Goal: Task Accomplishment & Management: Manage account settings

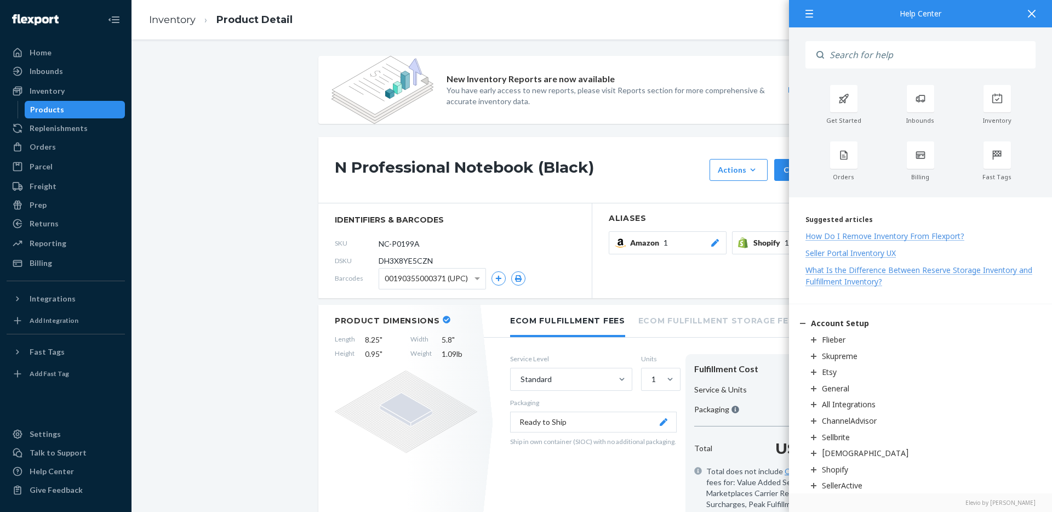
click at [1033, 16] on icon at bounding box center [1032, 14] width 8 height 8
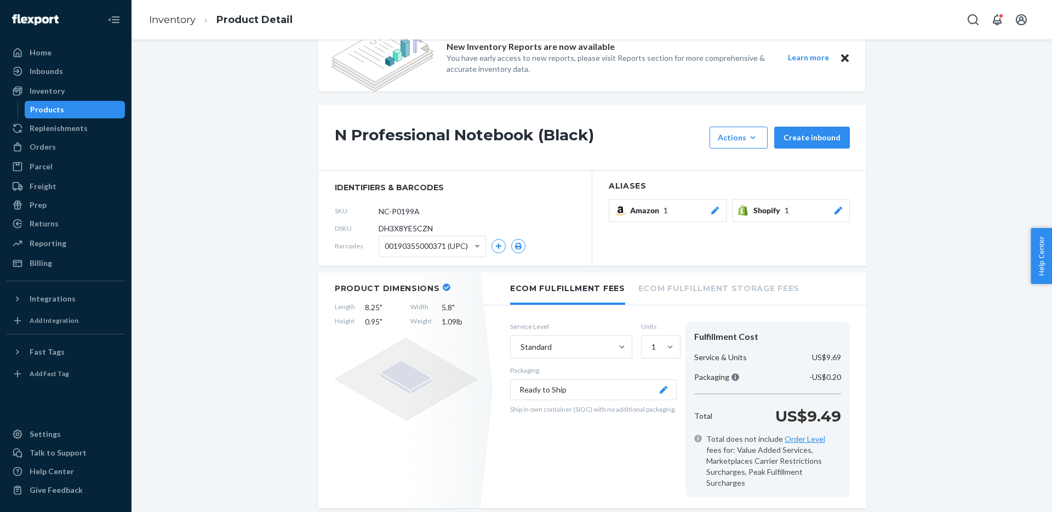
click at [448, 240] on span "00190355000371 (UPC)" at bounding box center [426, 246] width 83 height 19
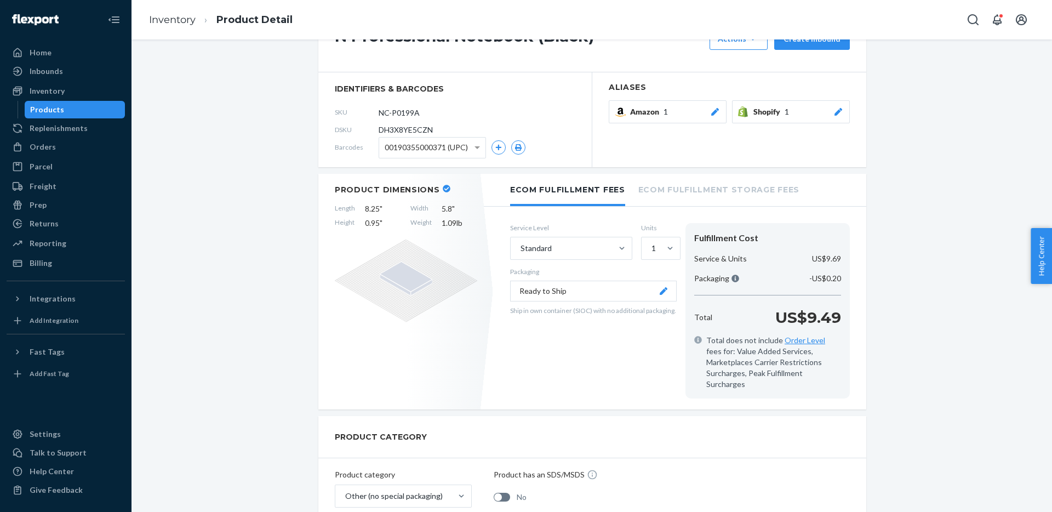
scroll to position [130, 0]
click at [480, 149] on span at bounding box center [479, 149] width 14 height 20
click at [472, 146] on span at bounding box center [479, 149] width 14 height 20
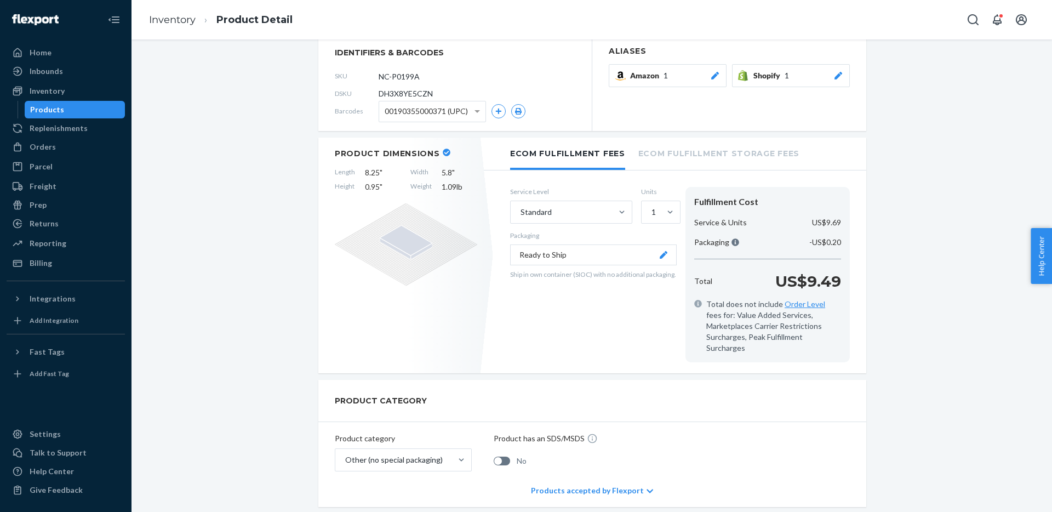
scroll to position [165, 0]
click at [449, 106] on span "00190355000371 (UPC)" at bounding box center [426, 113] width 83 height 19
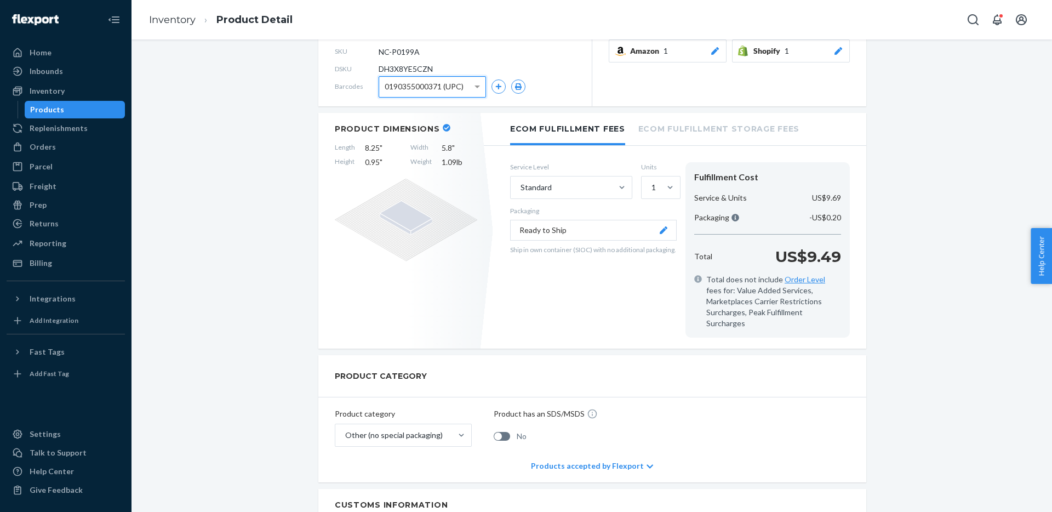
scroll to position [175, 0]
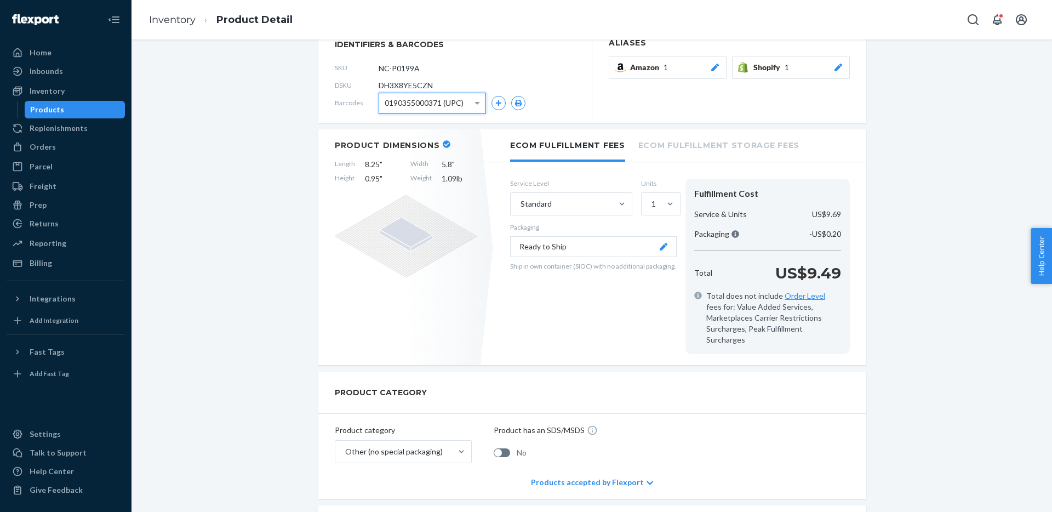
click at [469, 102] on div "0190355000371 (UPC)" at bounding box center [432, 103] width 106 height 20
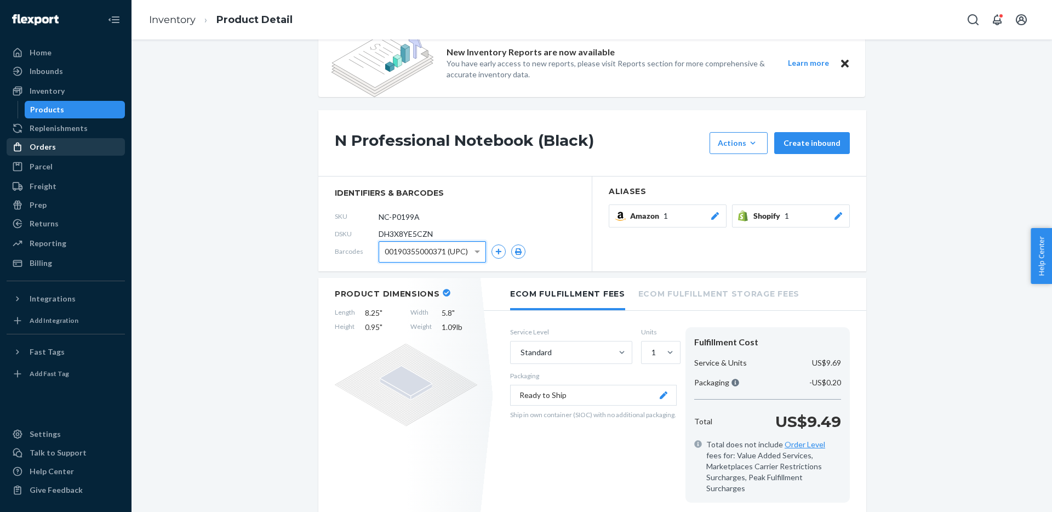
scroll to position [0, 0]
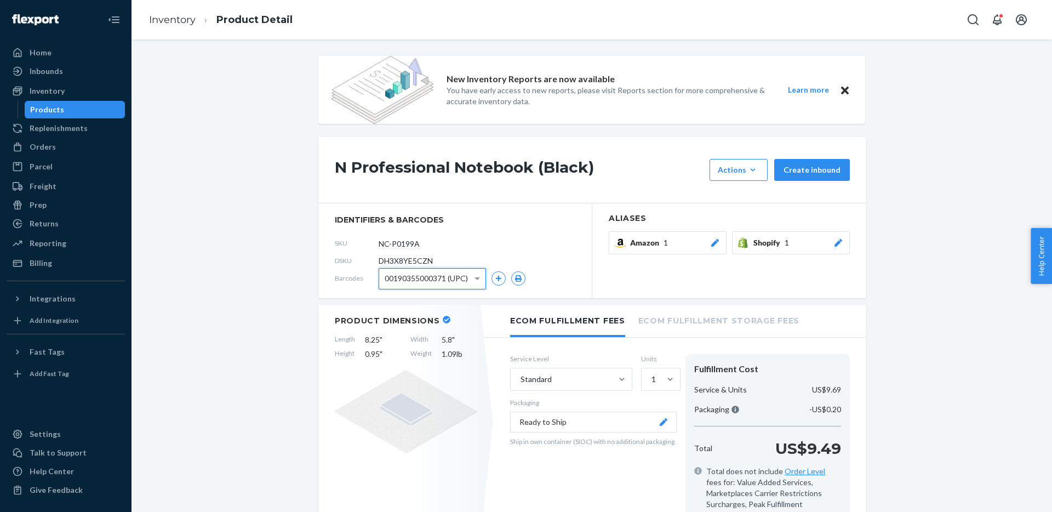
click at [94, 109] on div "Products" at bounding box center [75, 109] width 99 height 15
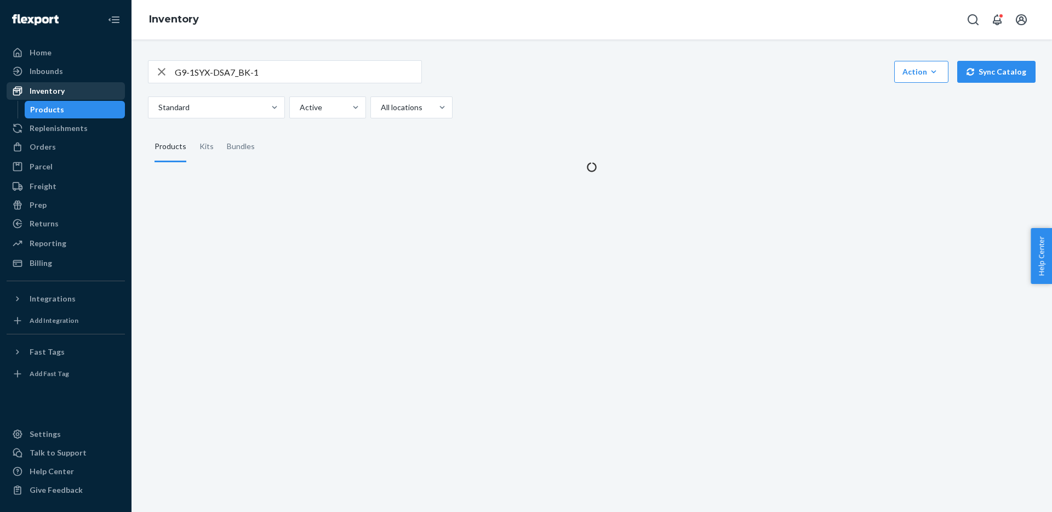
click at [50, 86] on div "Inventory" at bounding box center [47, 91] width 35 height 11
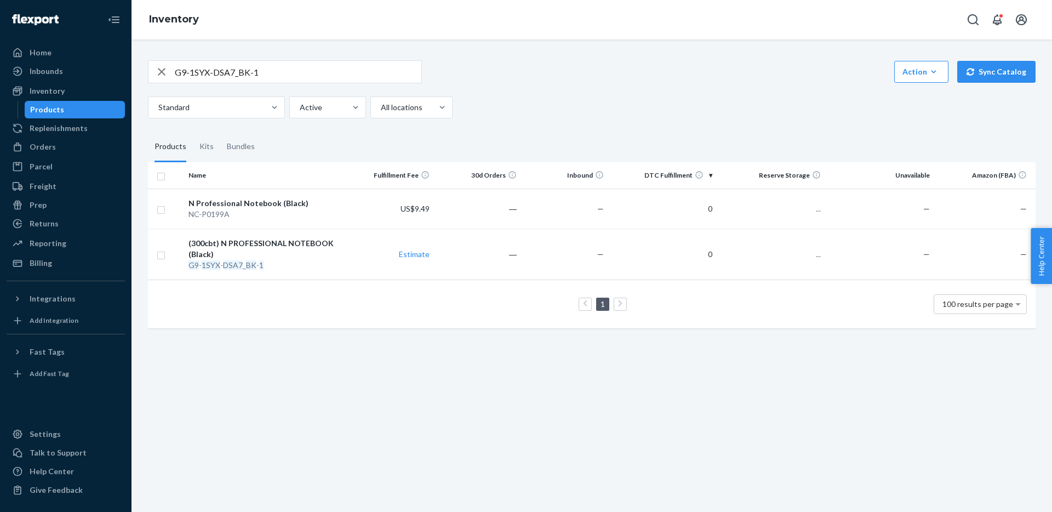
click at [61, 81] on div "Inbounds Shipping Plans Problems" at bounding box center [66, 71] width 118 height 19
click at [60, 84] on div "Inventory" at bounding box center [66, 90] width 116 height 15
click at [70, 112] on div "Products" at bounding box center [75, 109] width 99 height 15
click at [391, 362] on div "G9-1SYX-DSA7_BK-1 Action Create product Create kit or bundle Bulk create produc…" at bounding box center [592, 275] width 921 height 472
click at [433, 360] on div "G9-1SYX-DSA7_BK-1 Action Create product Create kit or bundle Bulk create produc…" at bounding box center [592, 275] width 921 height 472
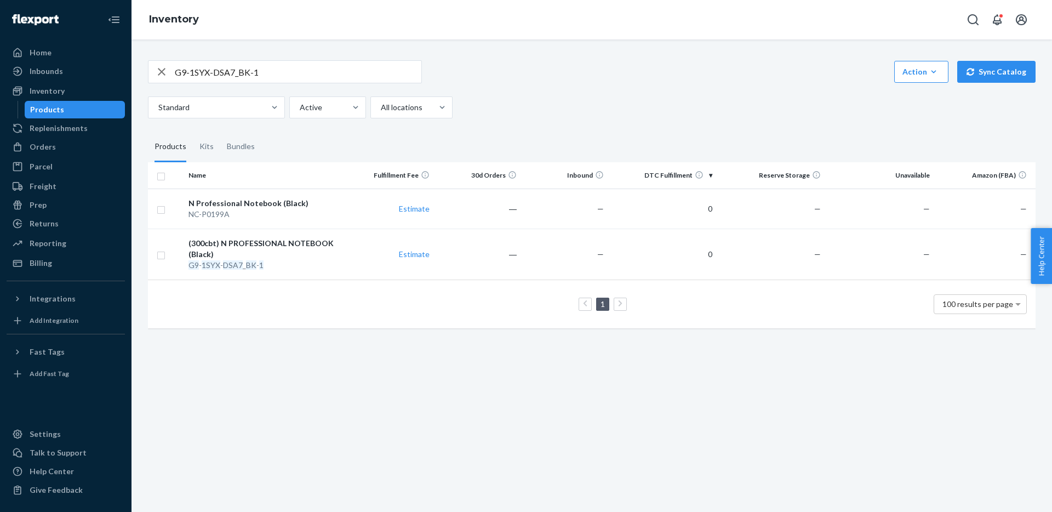
click at [306, 295] on div "1 100 results per page" at bounding box center [592, 304] width 870 height 35
click at [287, 241] on div "(300cbt) N PROFESSIONAL NOTEBOOK (Black)" at bounding box center [266, 249] width 155 height 22
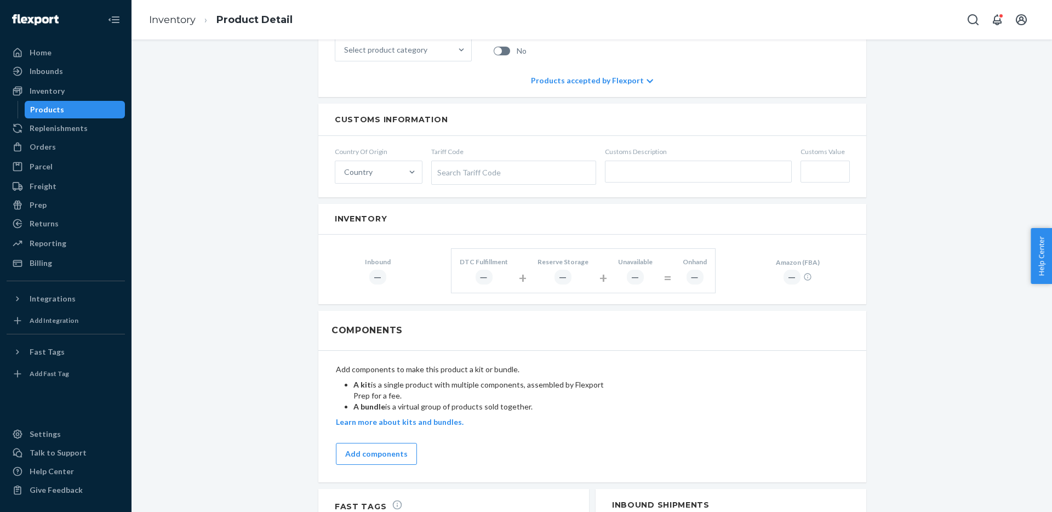
scroll to position [594, 0]
drag, startPoint x: 458, startPoint y: 260, endPoint x: 415, endPoint y: 242, distance: 46.6
click at [458, 260] on div "DTC Fulfillment ―" at bounding box center [484, 268] width 65 height 41
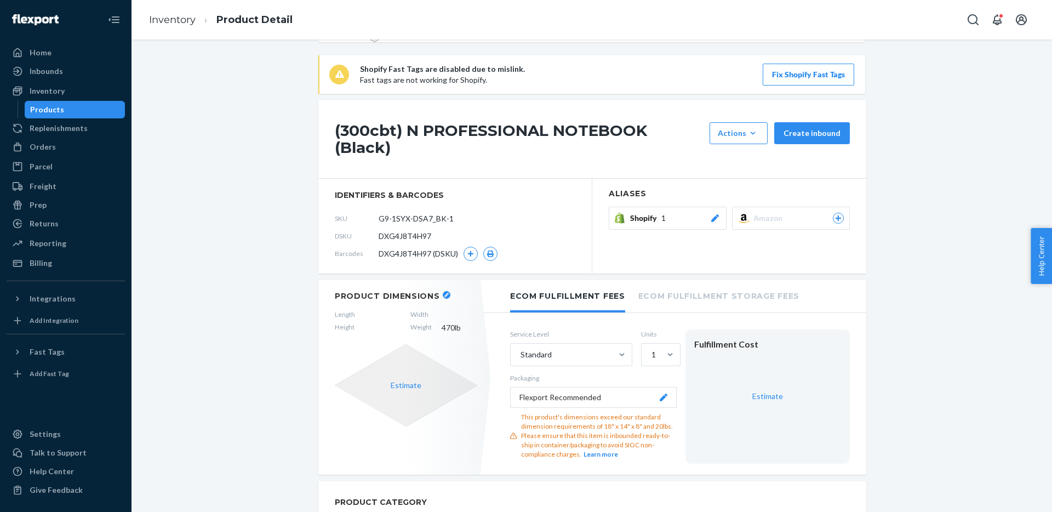
scroll to position [81, 0]
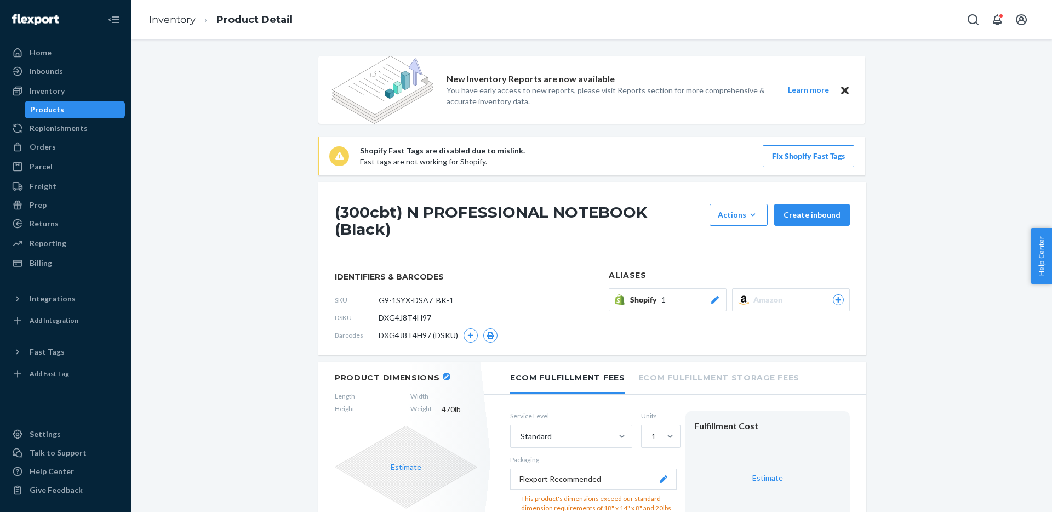
click at [847, 90] on icon "Close" at bounding box center [845, 90] width 8 height 13
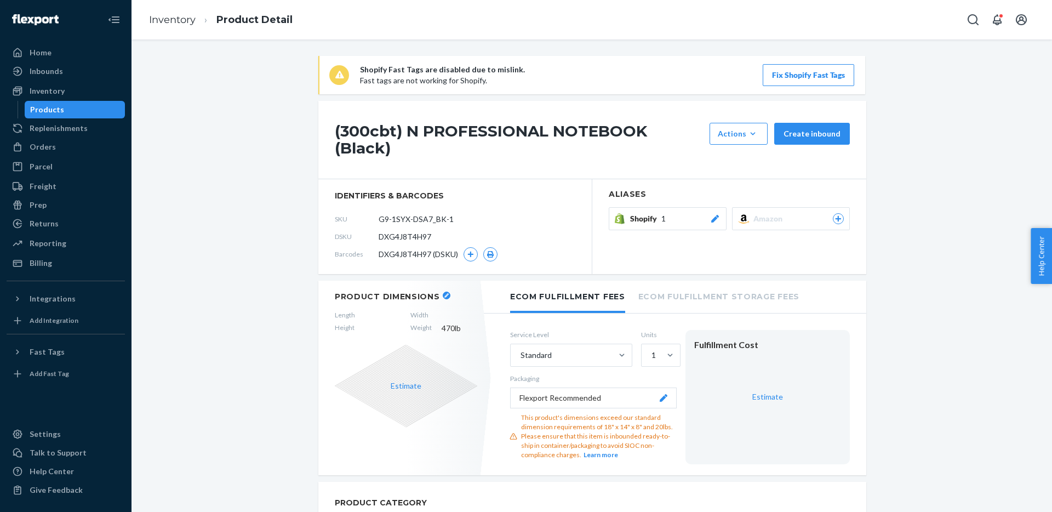
click at [1001, 23] on icon "Open notifications" at bounding box center [997, 19] width 9 height 11
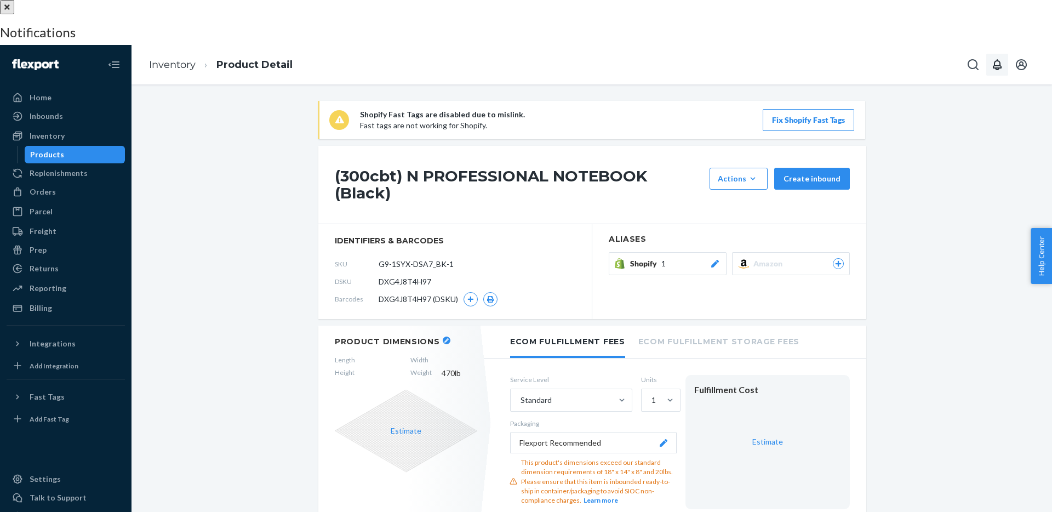
click at [696, 0] on div at bounding box center [526, 0] width 1052 height 0
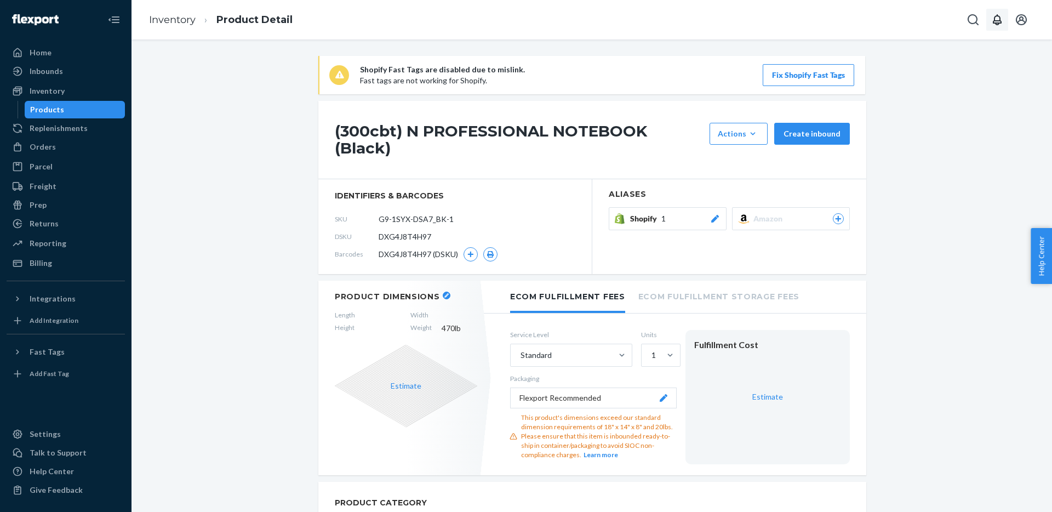
click at [750, 130] on div "Actions" at bounding box center [739, 133] width 42 height 11
click at [738, 133] on div "Actions" at bounding box center [710, 129] width 99 height 11
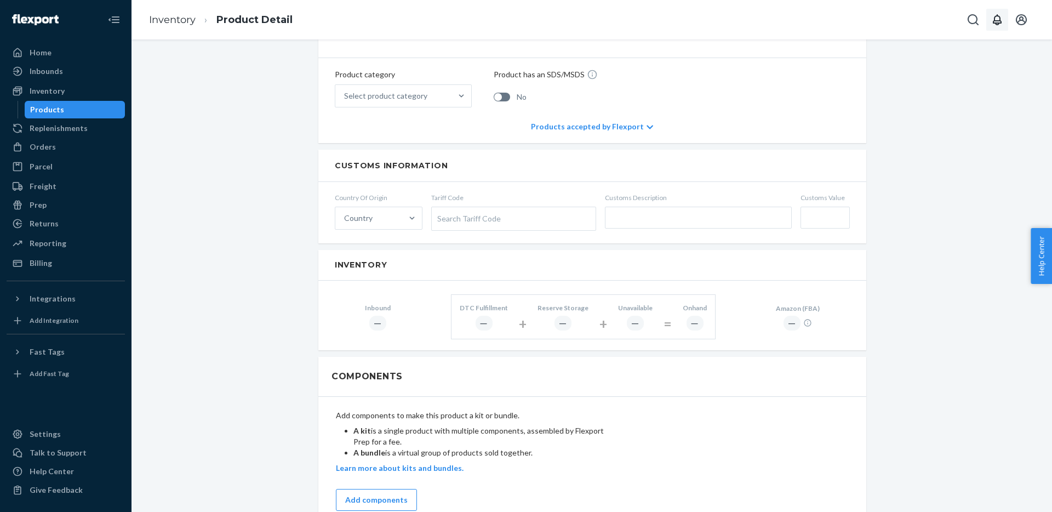
scroll to position [487, 0]
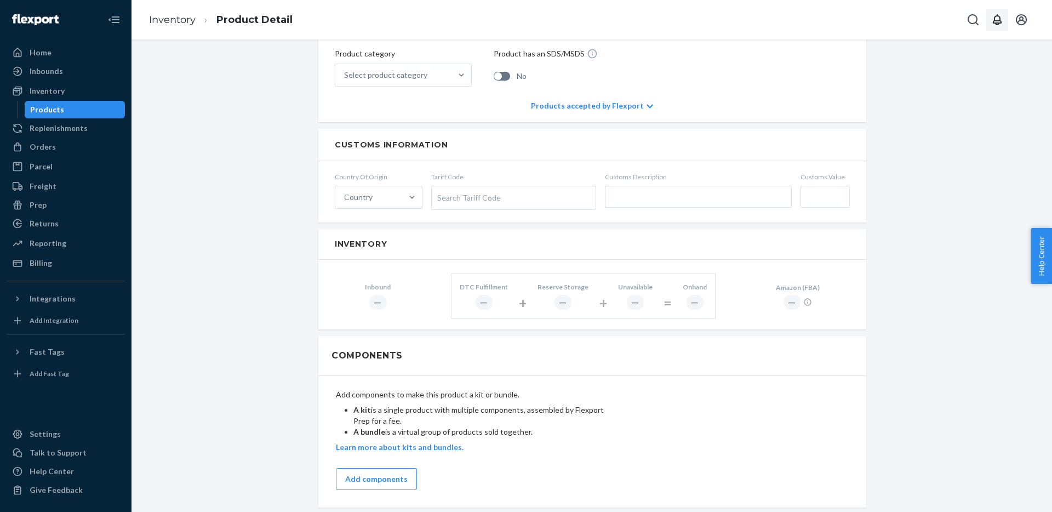
click at [647, 102] on icon at bounding box center [650, 106] width 7 height 8
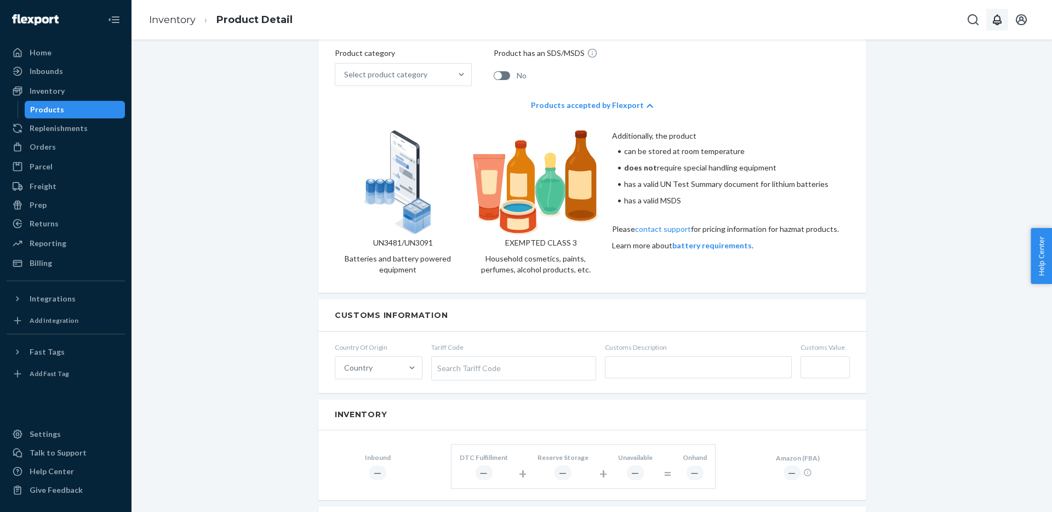
click at [647, 104] on icon at bounding box center [650, 106] width 7 height 4
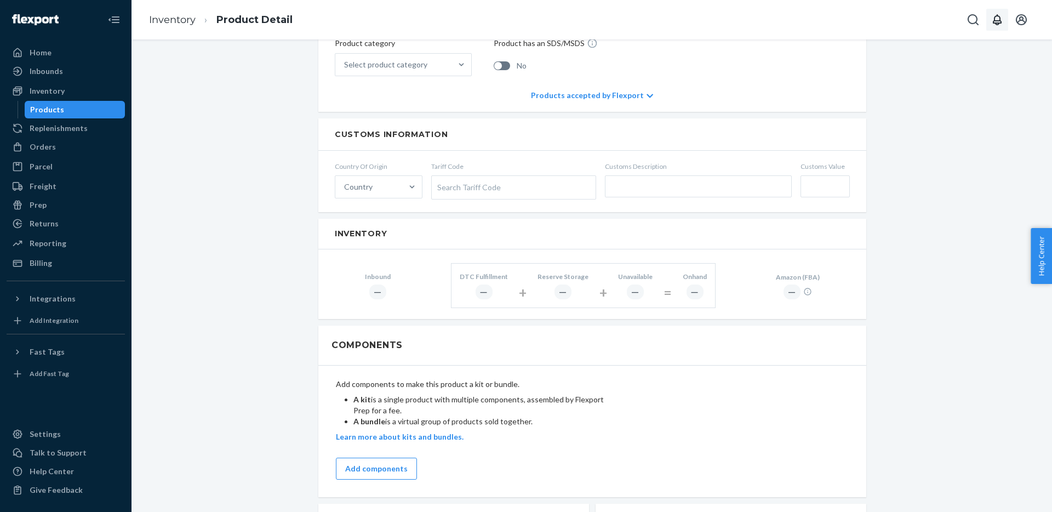
scroll to position [498, 0]
click at [796, 171] on form "Country Of Origin Country Tariff Code Search Tariff Code Customs Description Cu…" at bounding box center [592, 180] width 548 height 61
click at [774, 183] on input "text" at bounding box center [698, 186] width 187 height 22
drag, startPoint x: 774, startPoint y: 183, endPoint x: 598, endPoint y: 298, distance: 210.3
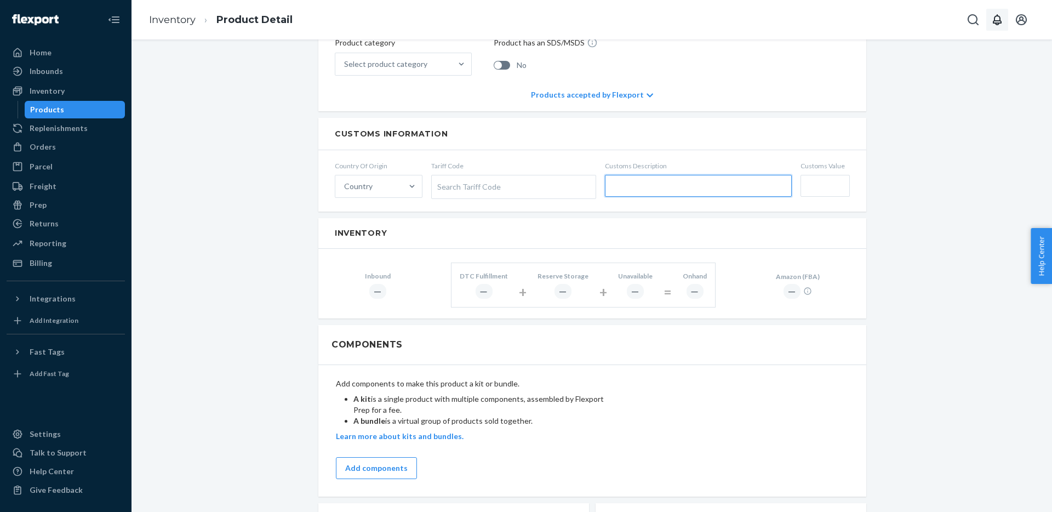
click at [774, 183] on input "text" at bounding box center [698, 186] width 187 height 22
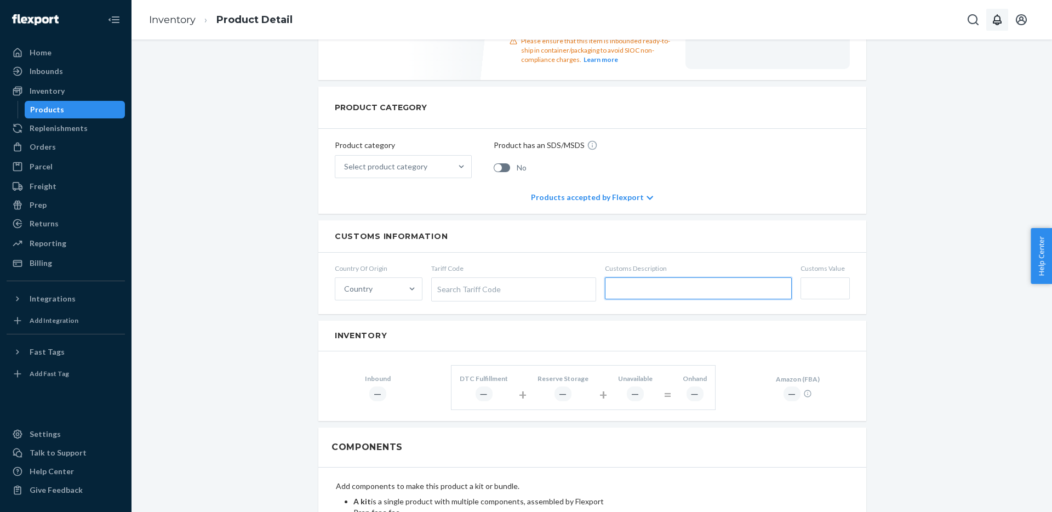
scroll to position [0, 0]
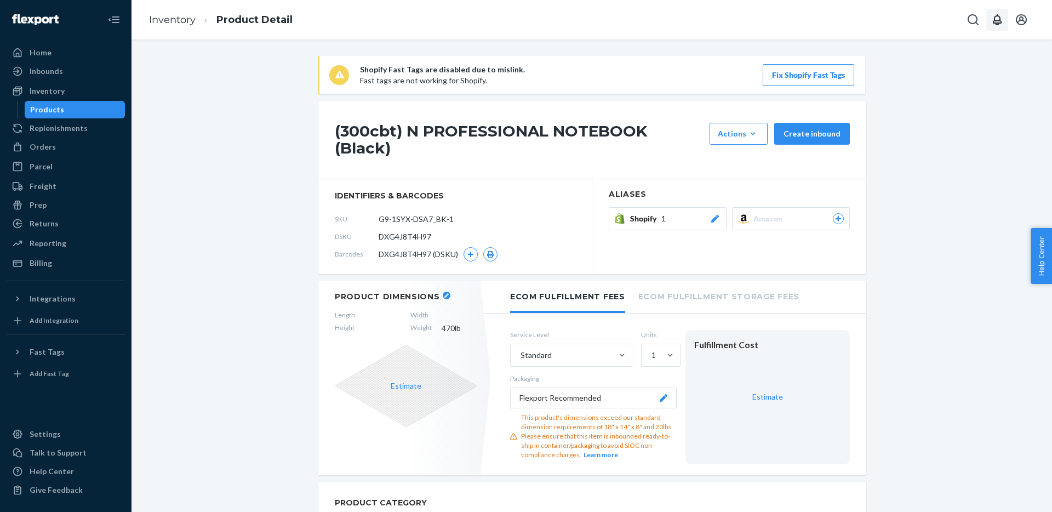
click at [684, 213] on div "Shopify 1" at bounding box center [675, 218] width 90 height 11
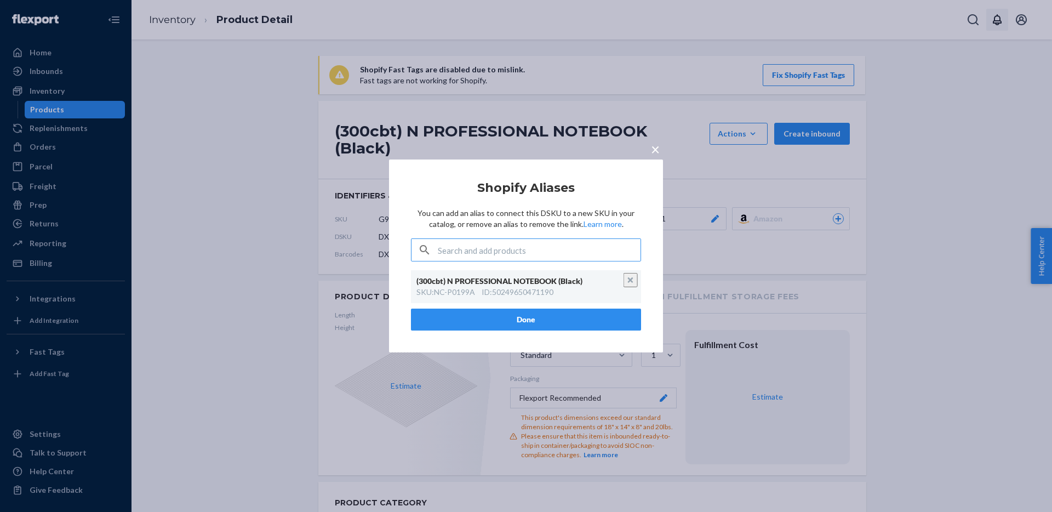
click at [652, 151] on span "×" at bounding box center [655, 149] width 9 height 19
